Goal: Transaction & Acquisition: Purchase product/service

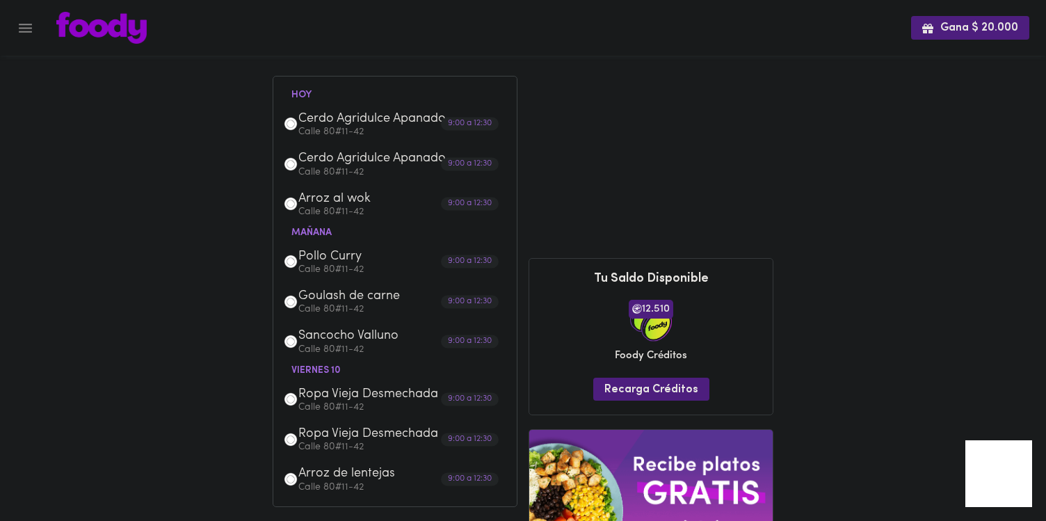
click at [30, 36] on button "Menu" at bounding box center [25, 28] width 34 height 34
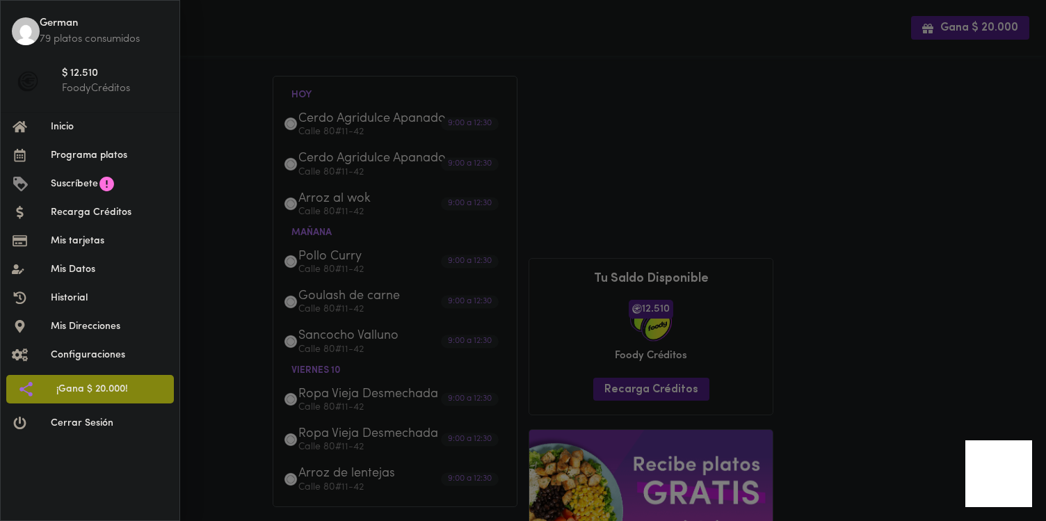
click at [72, 154] on span "Programa platos" at bounding box center [110, 155] width 118 height 15
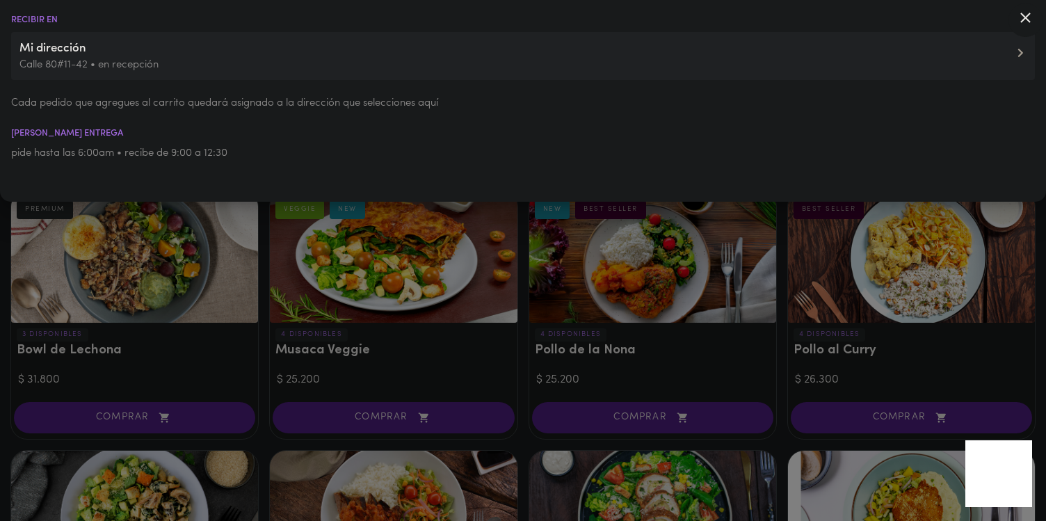
click at [207, 250] on div at bounding box center [523, 260] width 1046 height 521
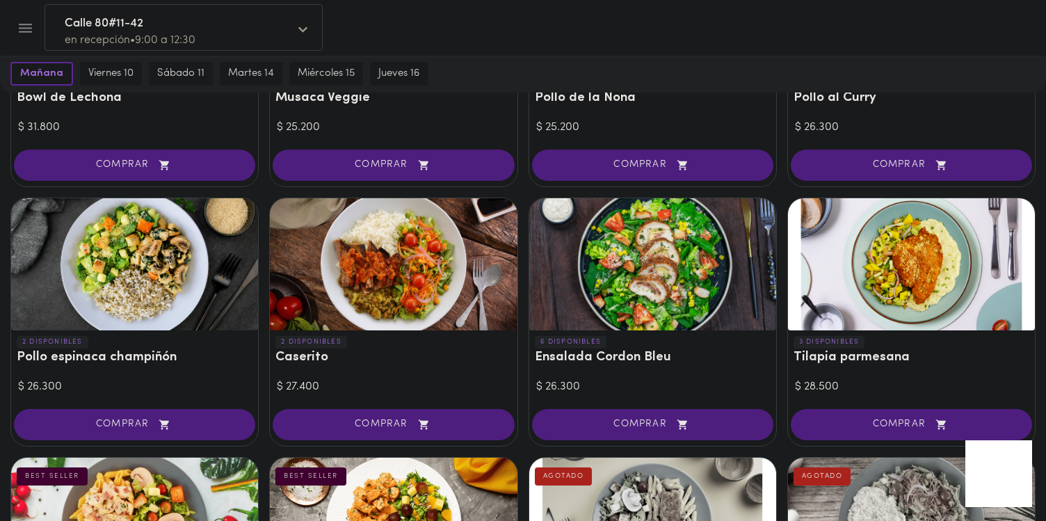
scroll to position [253, 0]
click at [834, 238] on div at bounding box center [911, 263] width 247 height 132
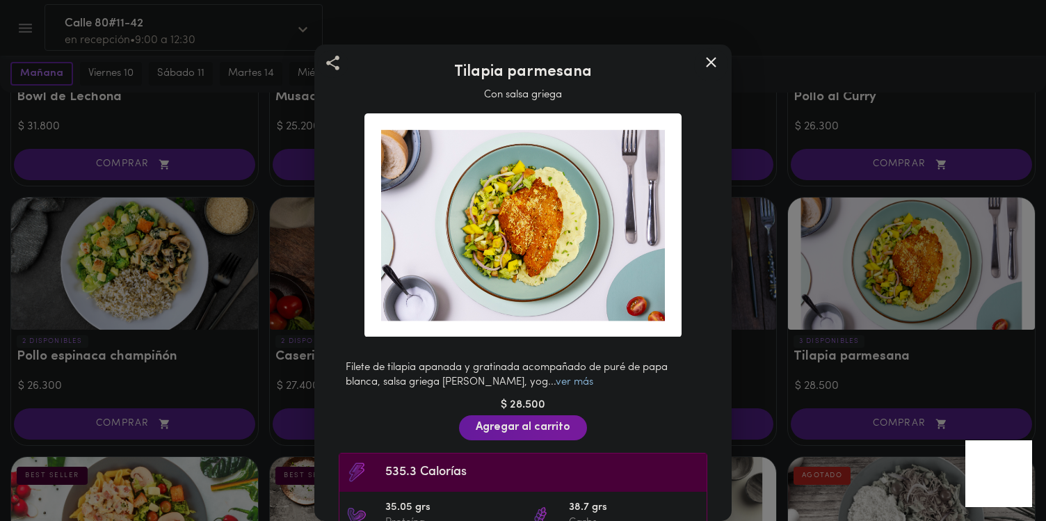
click at [556, 381] on link "ver más" at bounding box center [575, 382] width 38 height 10
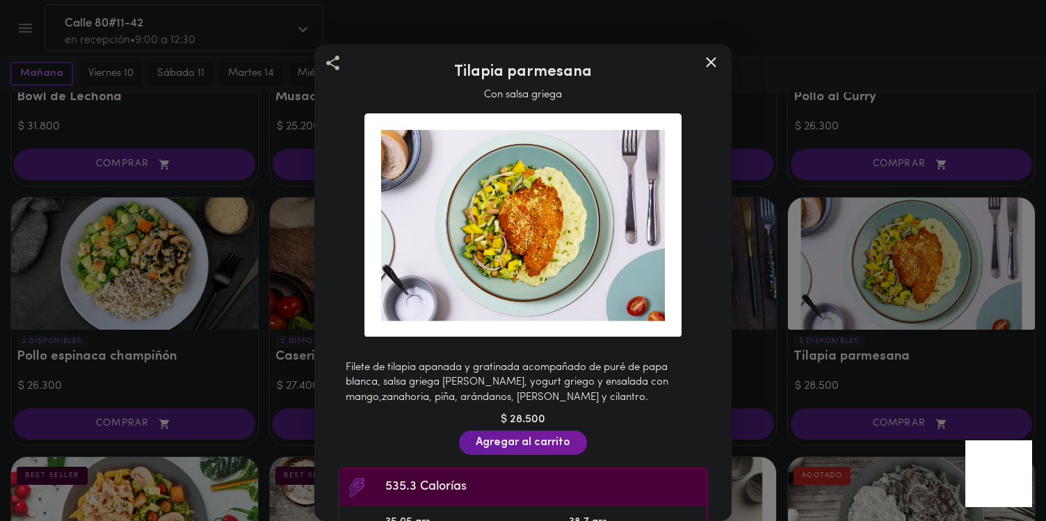
click at [709, 67] on icon at bounding box center [710, 62] width 17 height 17
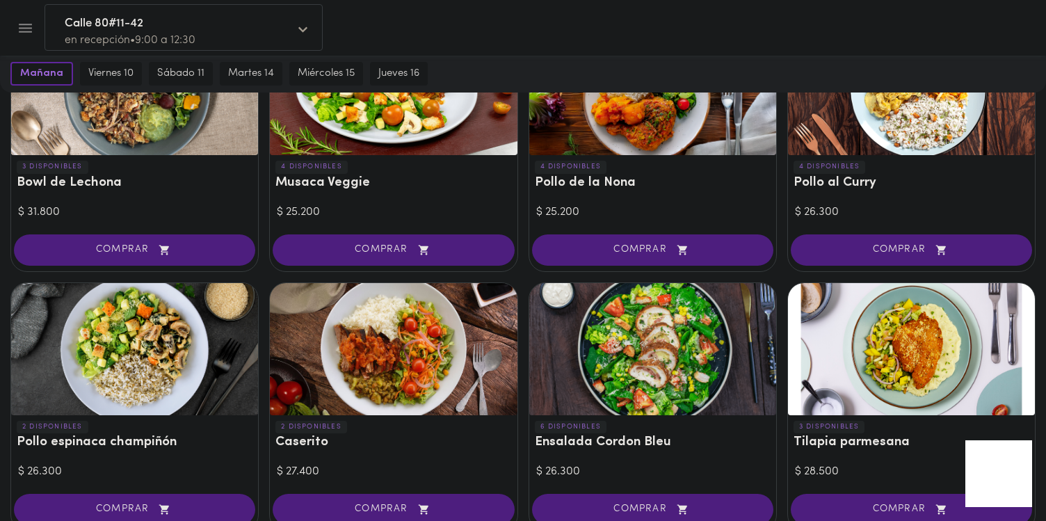
scroll to position [1, 0]
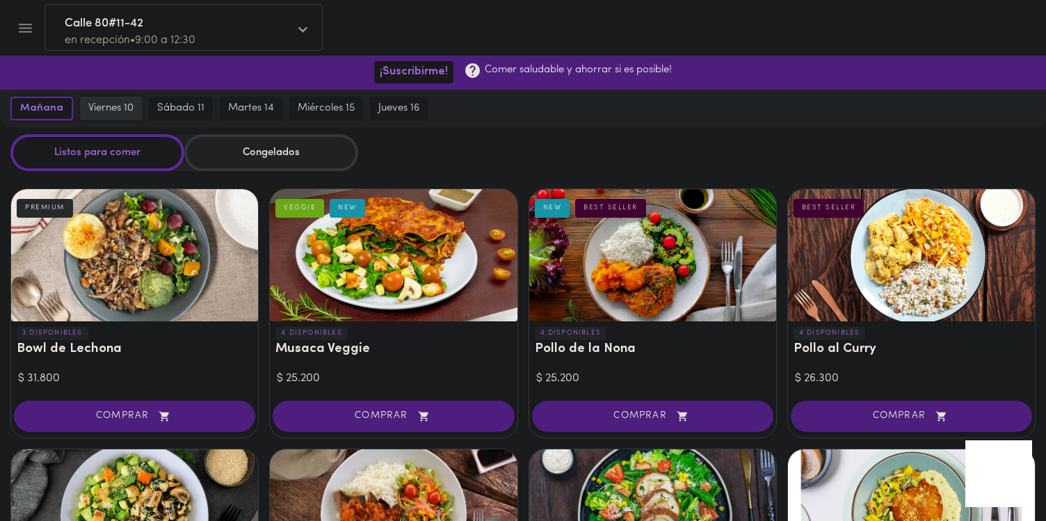
click at [121, 107] on span "viernes 10" at bounding box center [110, 108] width 45 height 13
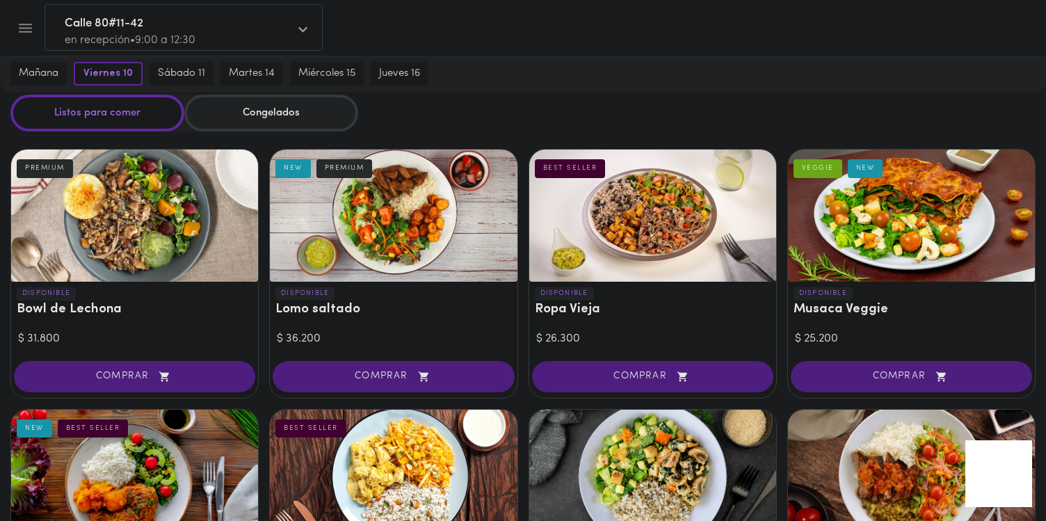
scroll to position [0, 0]
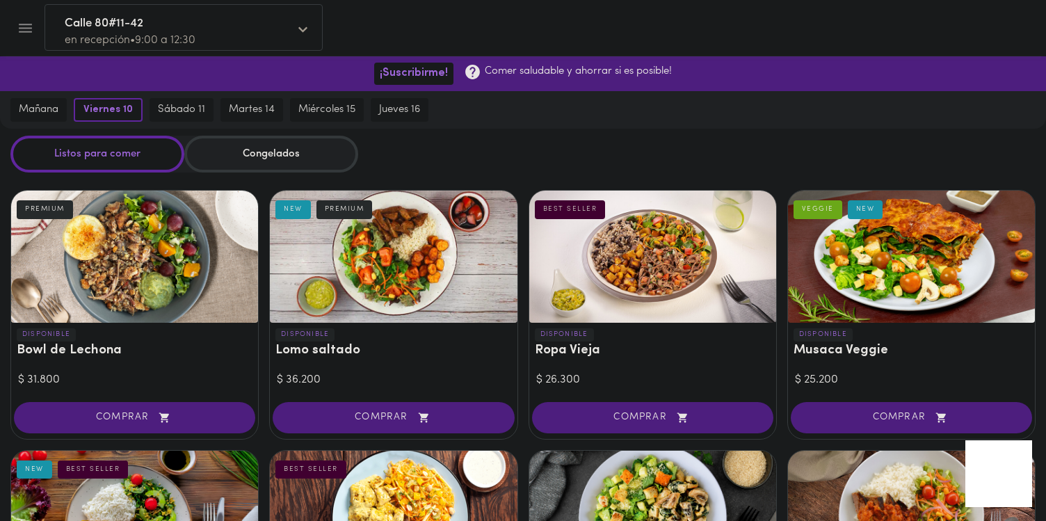
click at [285, 158] on div "Congelados" at bounding box center [271, 154] width 174 height 37
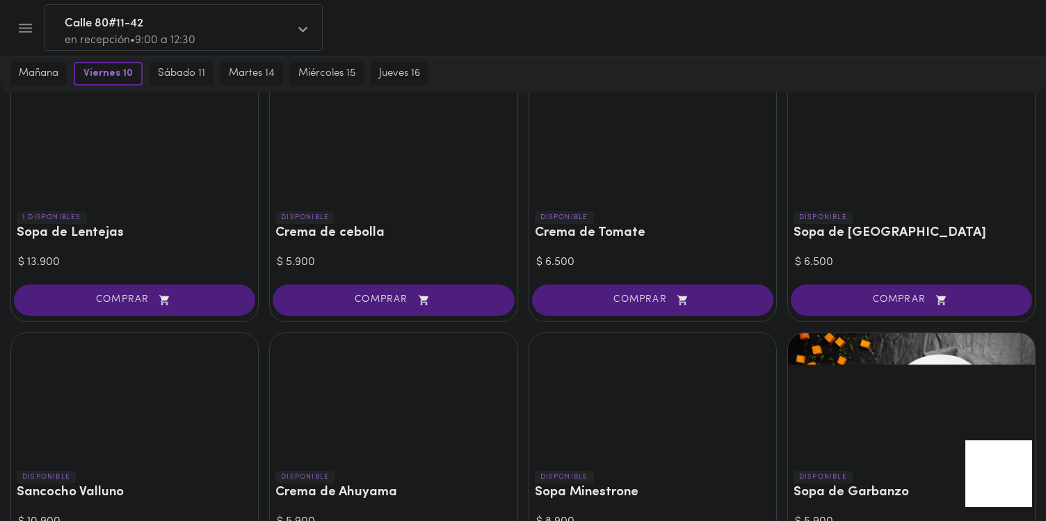
scroll to position [435, 0]
